Goal: Find specific page/section: Find specific page/section

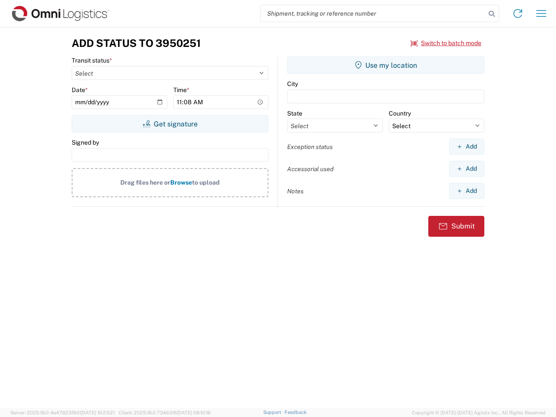
click at [373, 13] on input "search" at bounding box center [373, 13] width 225 height 17
click at [492, 14] on icon at bounding box center [492, 14] width 12 height 12
click at [518, 13] on icon at bounding box center [518, 14] width 14 height 14
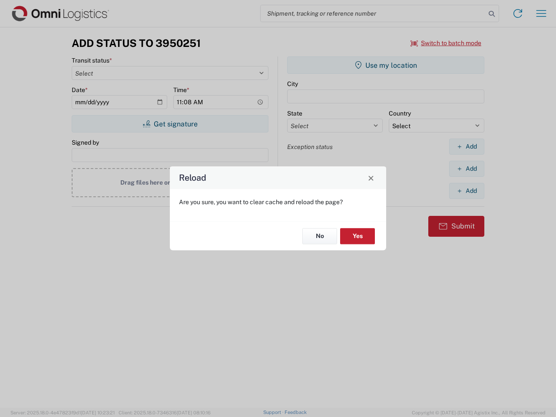
click at [541, 13] on div "Reload Are you sure, you want to clear cache and reload the page? No Yes" at bounding box center [278, 208] width 556 height 417
click at [446, 43] on div "Reload Are you sure, you want to clear cache and reload the page? No Yes" at bounding box center [278, 208] width 556 height 417
click at [170, 124] on div "Reload Are you sure, you want to clear cache and reload the page? No Yes" at bounding box center [278, 208] width 556 height 417
click at [386, 65] on div "Reload Are you sure, you want to clear cache and reload the page? No Yes" at bounding box center [278, 208] width 556 height 417
click at [467, 146] on div "Reload Are you sure, you want to clear cache and reload the page? No Yes" at bounding box center [278, 208] width 556 height 417
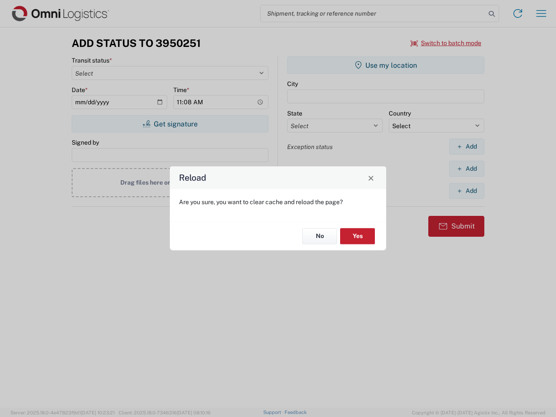
click at [467, 169] on div "Reload Are you sure, you want to clear cache and reload the page? No Yes" at bounding box center [278, 208] width 556 height 417
click at [467, 191] on div "Reload Are you sure, you want to clear cache and reload the page? No Yes" at bounding box center [278, 208] width 556 height 417
